Goal: Task Accomplishment & Management: Manage account settings

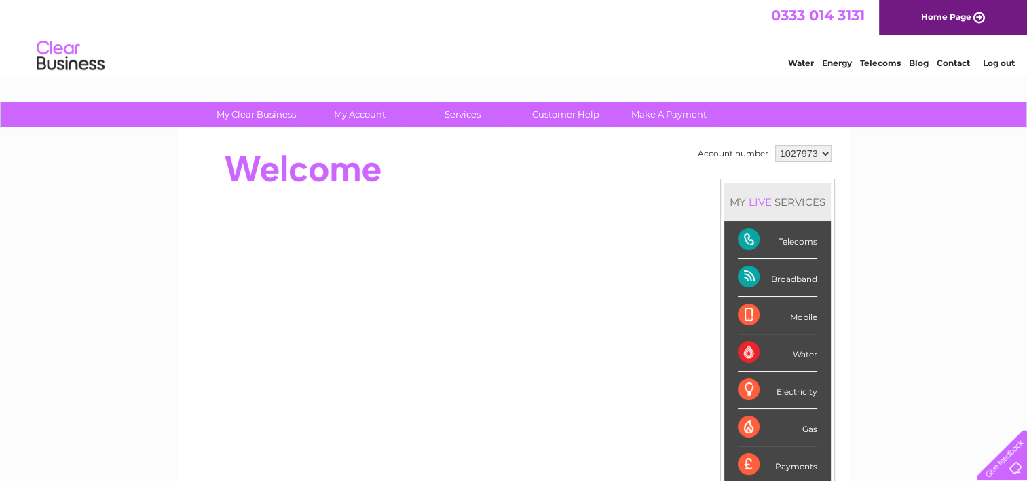
click at [787, 246] on div "Telecoms" at bounding box center [777, 239] width 79 height 37
click at [786, 242] on div "Telecoms" at bounding box center [777, 239] width 79 height 37
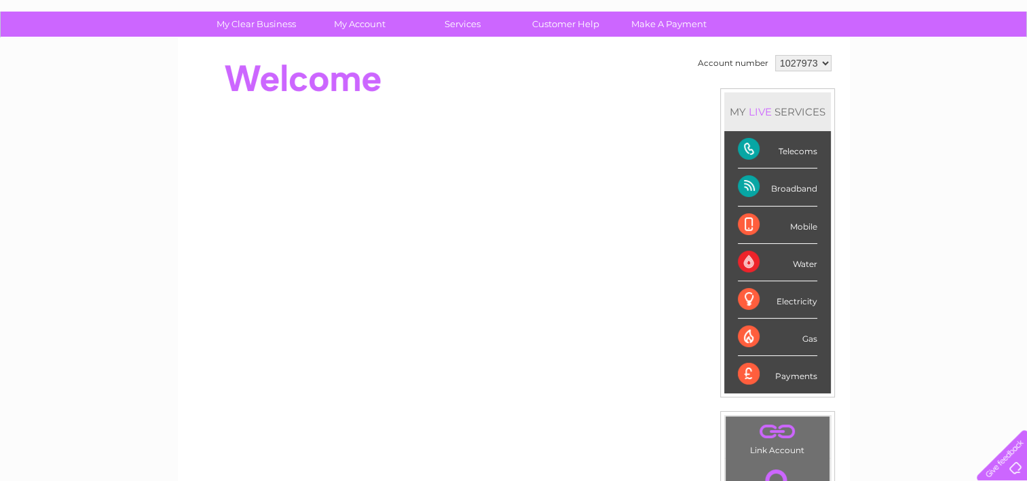
scroll to position [162, 0]
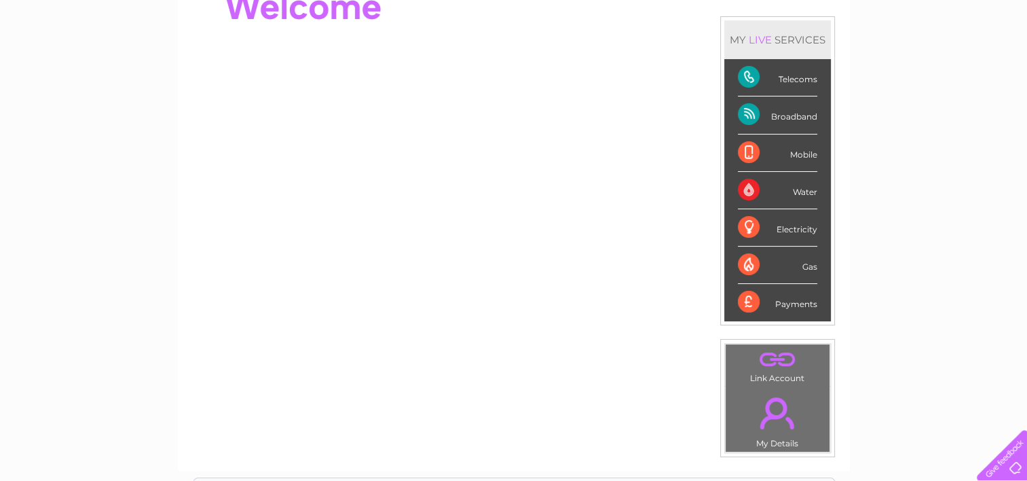
click at [779, 82] on div "Telecoms" at bounding box center [777, 77] width 79 height 37
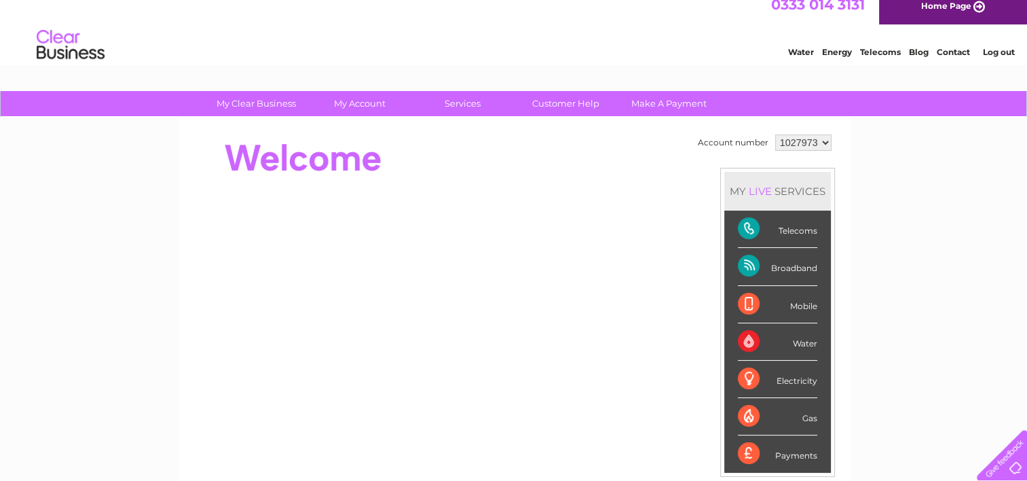
scroll to position [0, 0]
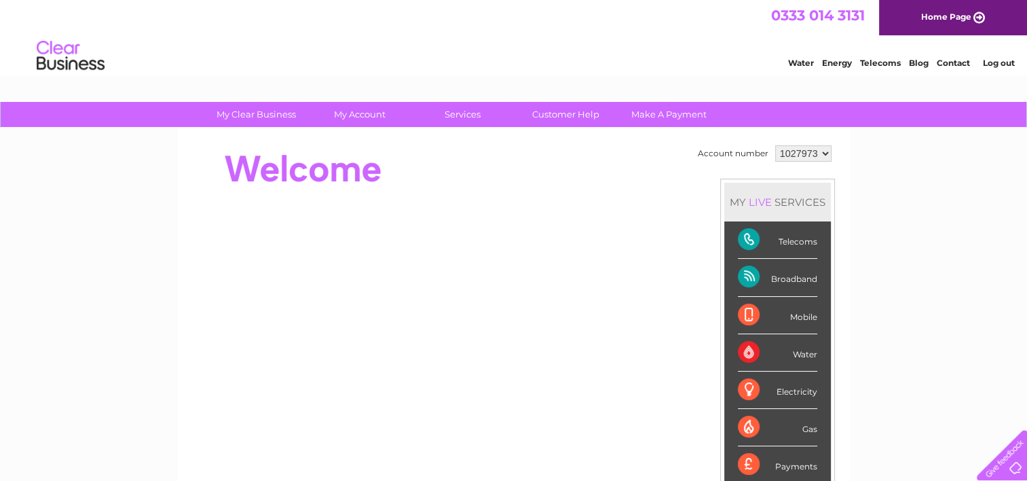
click at [823, 155] on select "1027973" at bounding box center [803, 153] width 56 height 16
click at [773, 236] on div "Telecoms" at bounding box center [777, 239] width 79 height 37
click at [766, 231] on div "Telecoms" at bounding box center [777, 239] width 79 height 37
click at [766, 233] on div "Telecoms" at bounding box center [777, 239] width 79 height 37
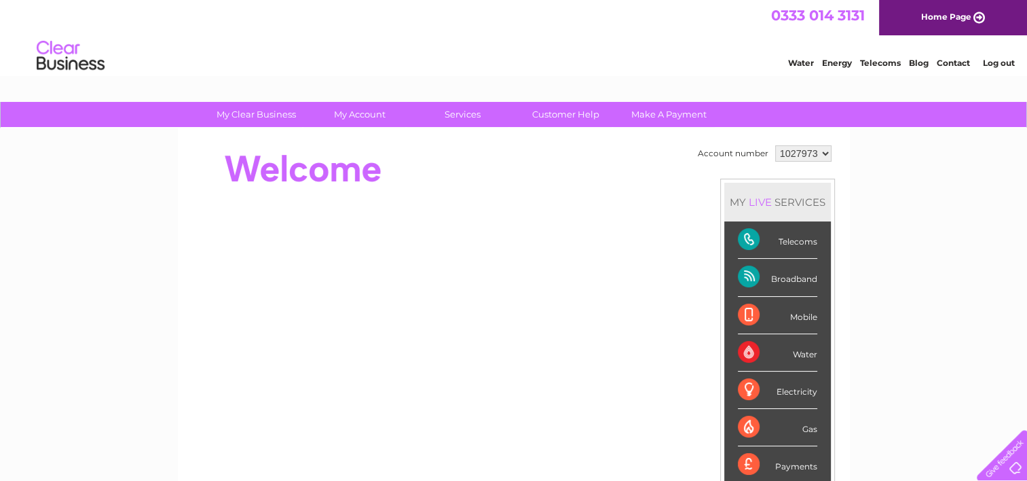
copy div "Telecoms"
click at [824, 153] on select "1027973" at bounding box center [803, 153] width 56 height 16
click at [793, 247] on div "Telecoms" at bounding box center [777, 239] width 79 height 37
click at [787, 241] on div "Telecoms" at bounding box center [777, 239] width 79 height 37
